Goal: Navigation & Orientation: Understand site structure

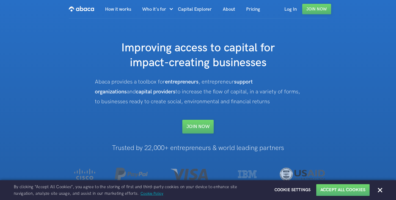
click at [379, 194] on div "Cookie Notice By clicking “Accept All Cookies”, you agree to the storing of fir…" at bounding box center [198, 189] width 396 height 15
click at [379, 193] on div at bounding box center [380, 190] width 5 height 5
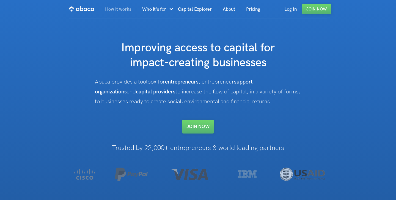
click at [122, 10] on link "How it works" at bounding box center [118, 9] width 37 height 19
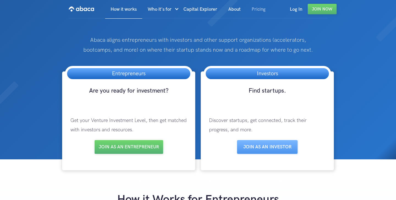
click at [256, 9] on link "Pricing" at bounding box center [258, 9] width 25 height 19
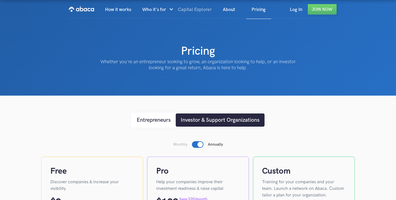
click at [195, 14] on link "Capital Explorer" at bounding box center [194, 9] width 45 height 19
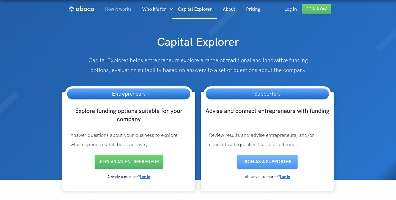
click at [118, 9] on link "How it works" at bounding box center [118, 9] width 37 height 19
